Goal: Information Seeking & Learning: Learn about a topic

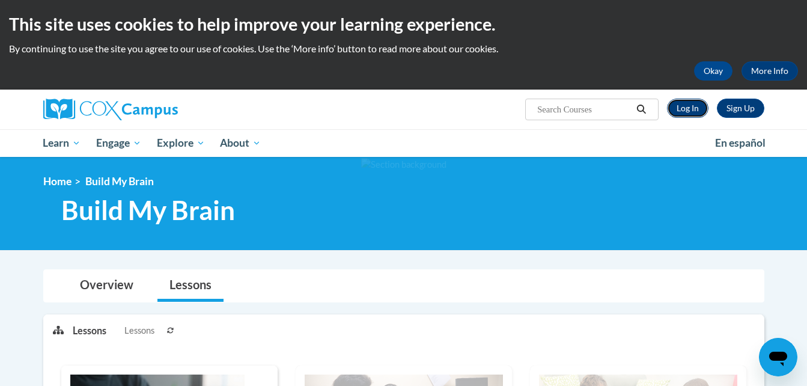
click at [683, 103] on link "Log In" at bounding box center [687, 107] width 41 height 19
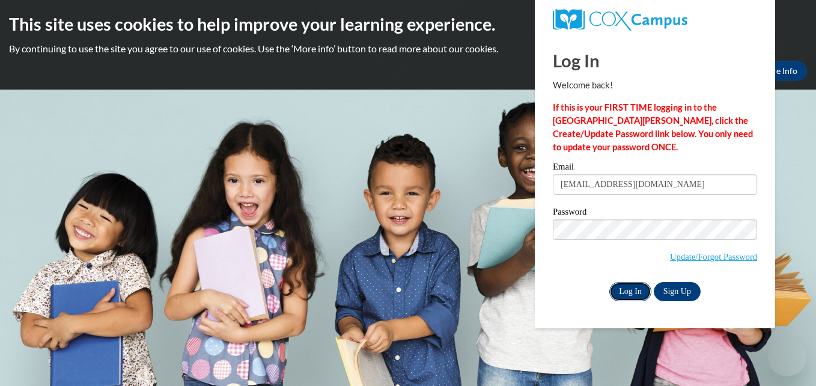
click at [622, 292] on input "Log In" at bounding box center [630, 291] width 42 height 19
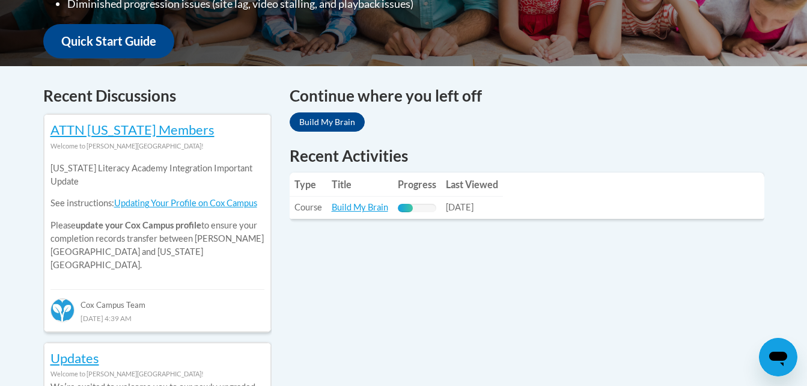
scroll to position [452, 0]
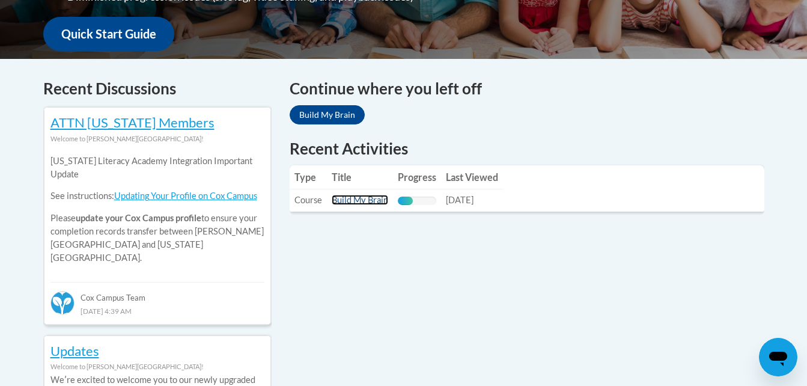
click at [361, 195] on link "Build My Brain" at bounding box center [360, 200] width 56 height 10
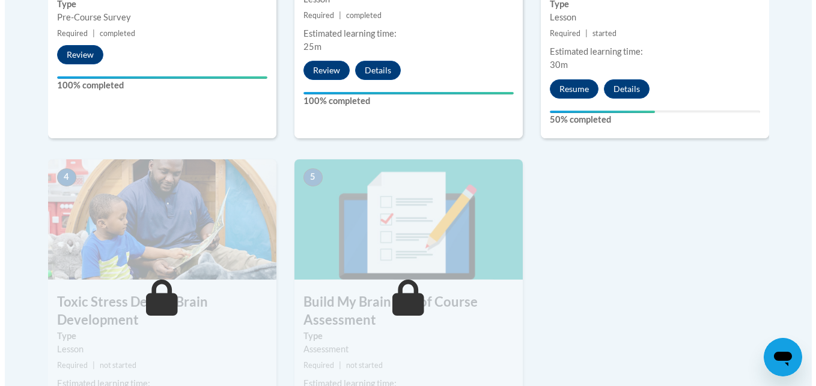
scroll to position [595, 0]
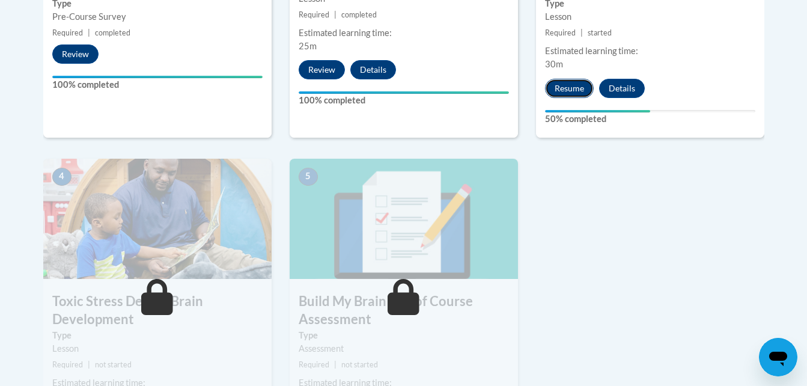
click at [580, 88] on button "Resume" at bounding box center [569, 88] width 49 height 19
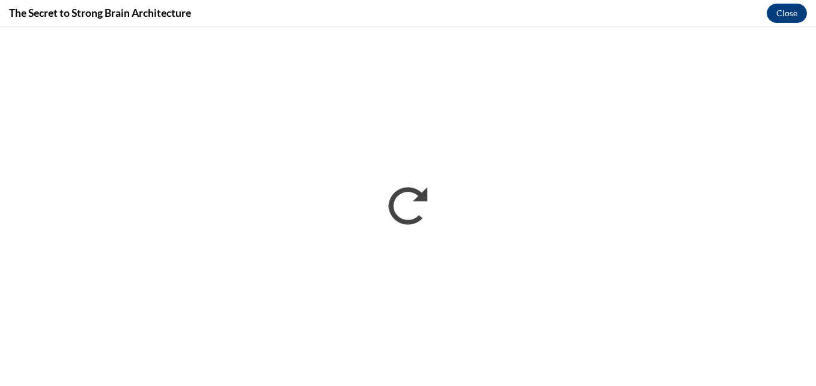
scroll to position [0, 0]
